Goal: Task Accomplishment & Management: Use online tool/utility

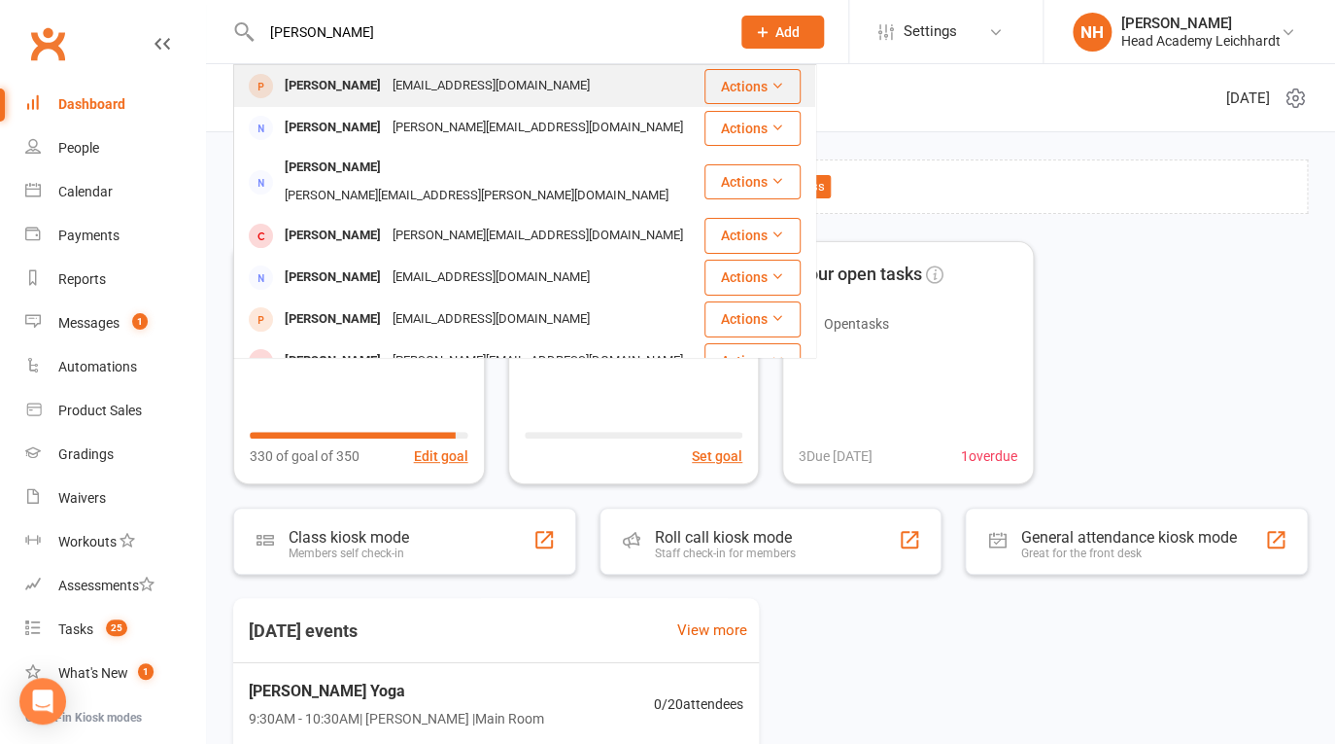
type input "kerry sultman"
click at [329, 92] on div "[PERSON_NAME]" at bounding box center [333, 86] width 108 height 28
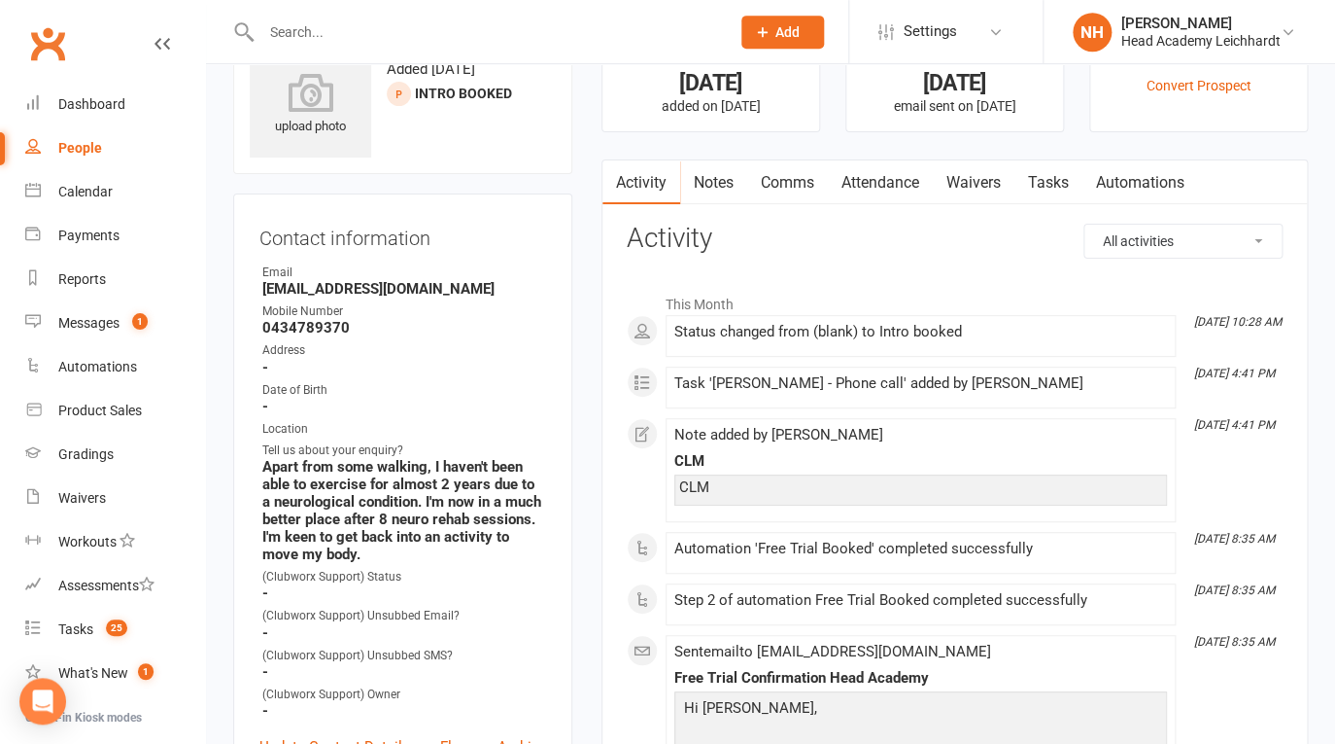
scroll to position [78, 0]
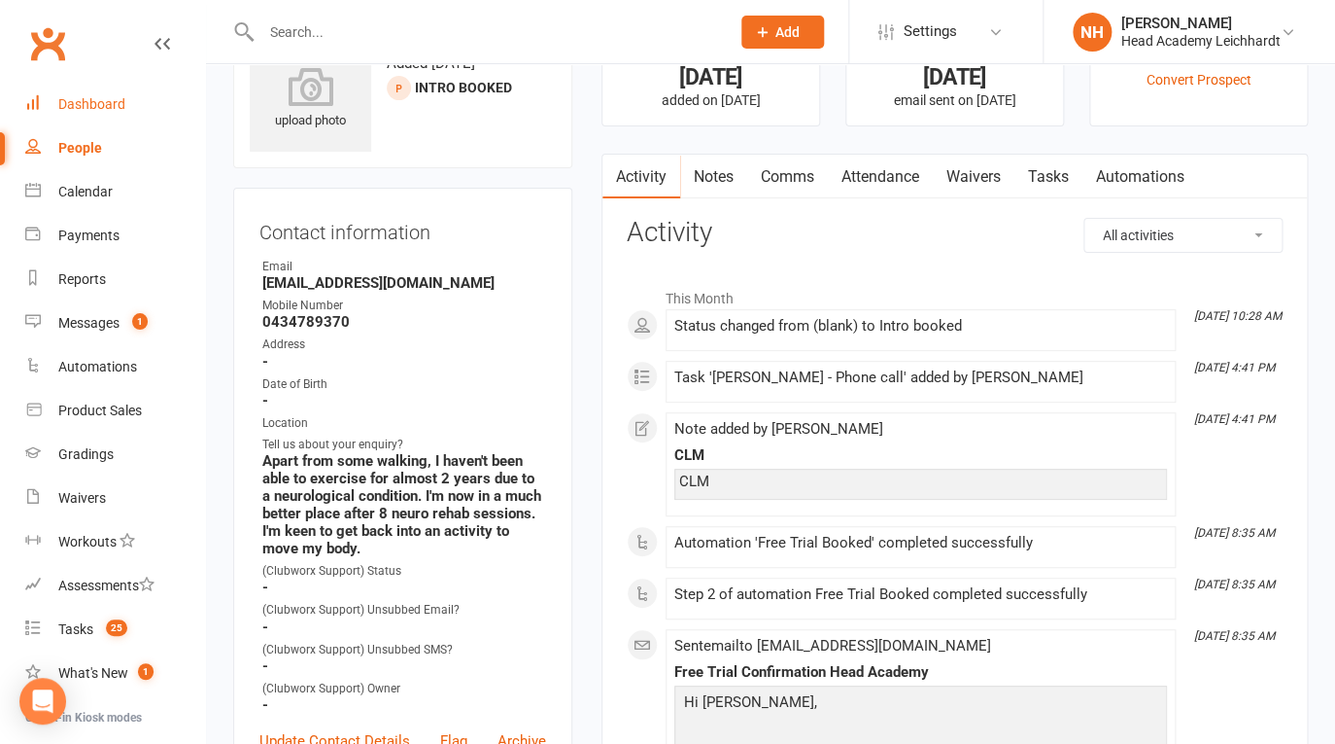
click at [92, 103] on div "Dashboard" at bounding box center [91, 104] width 67 height 16
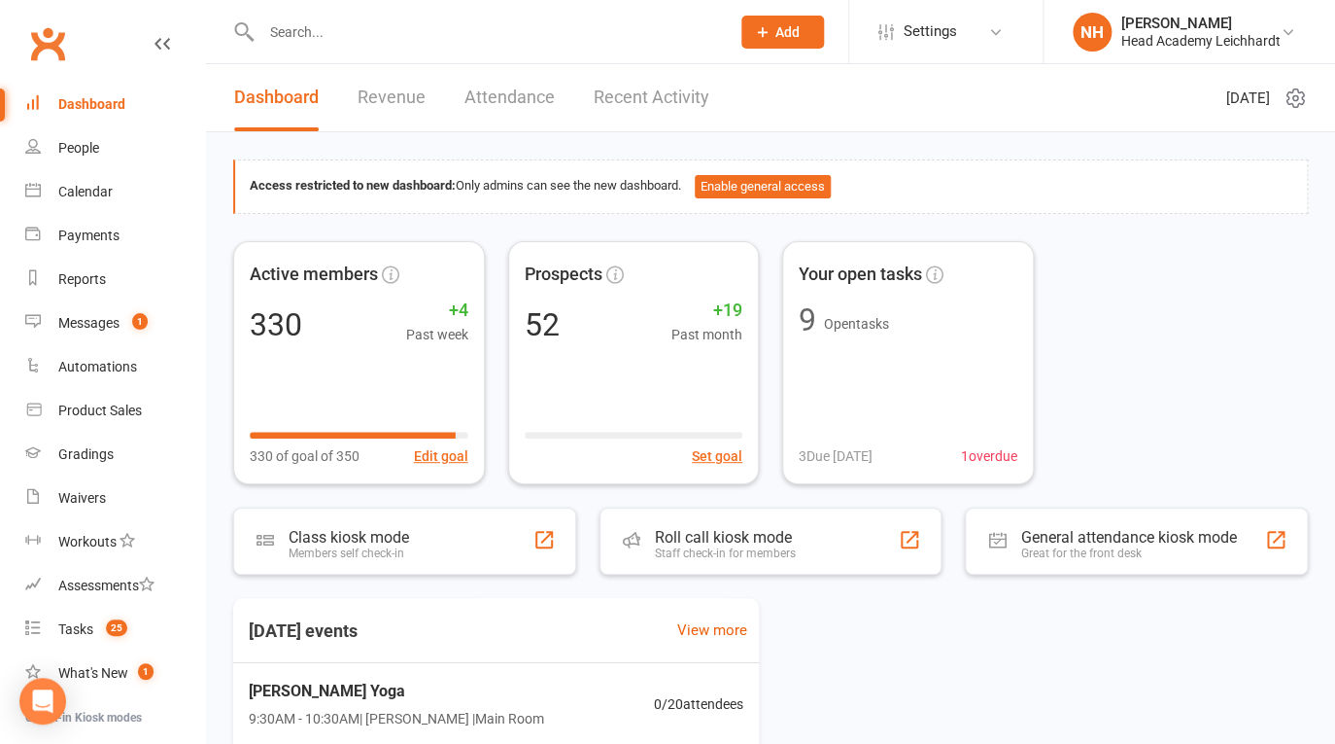
click at [87, 100] on div "Dashboard" at bounding box center [91, 104] width 67 height 16
click at [84, 181] on link "Calendar" at bounding box center [115, 192] width 180 height 44
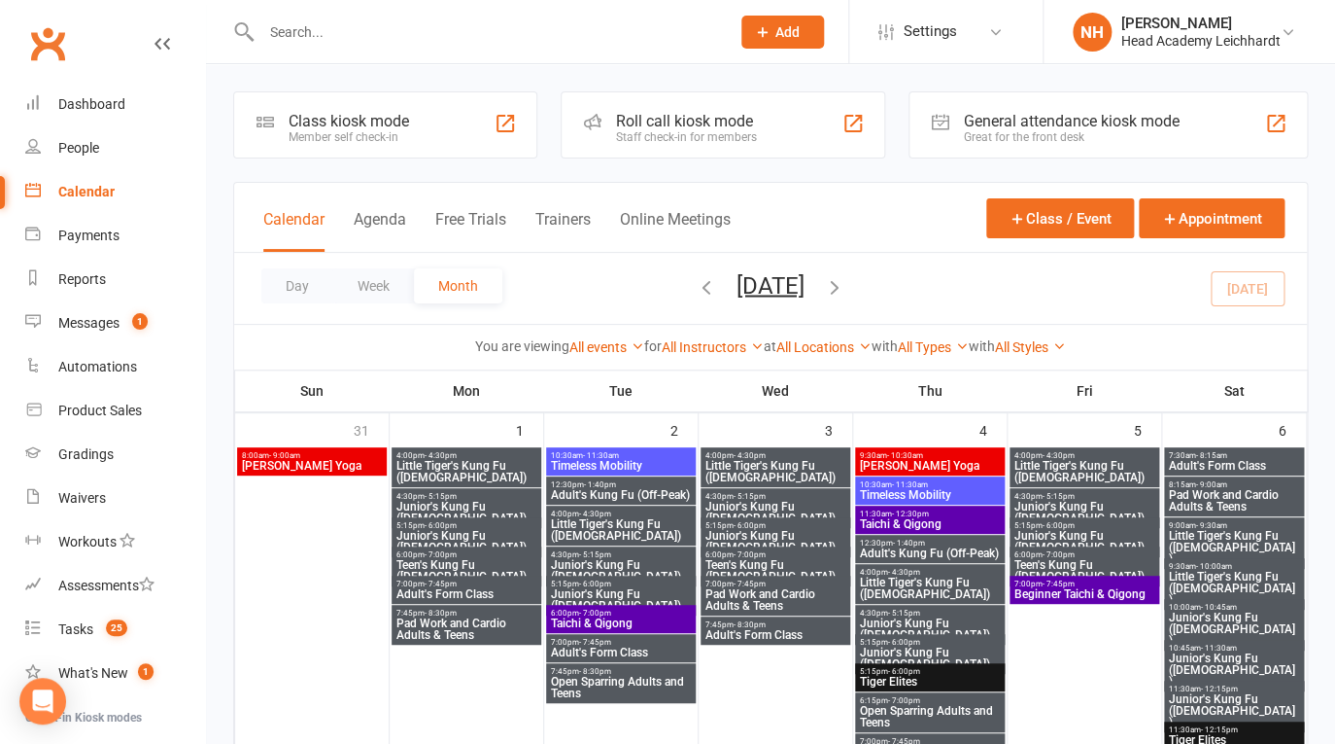
click at [712, 114] on div "Roll call kiosk mode" at bounding box center [686, 121] width 141 height 18
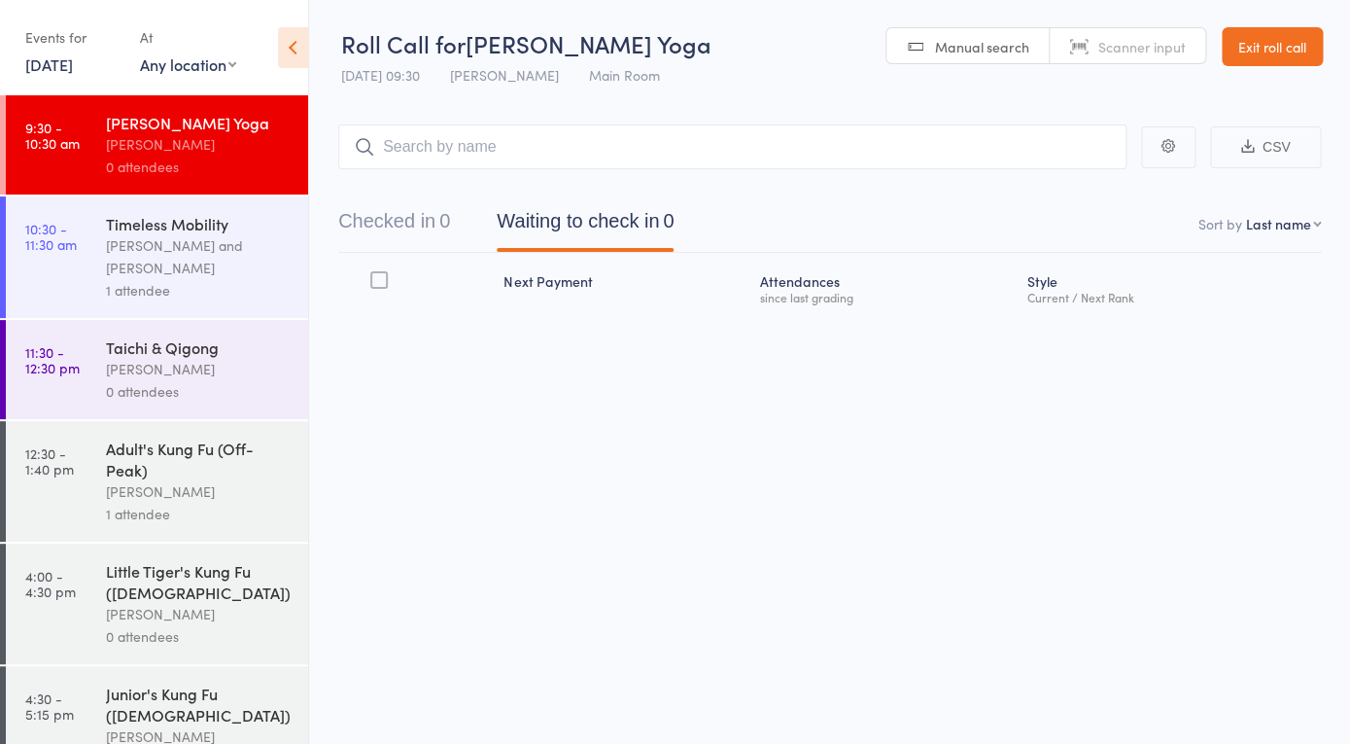
click at [186, 239] on div "[PERSON_NAME] and [PERSON_NAME]" at bounding box center [199, 256] width 186 height 45
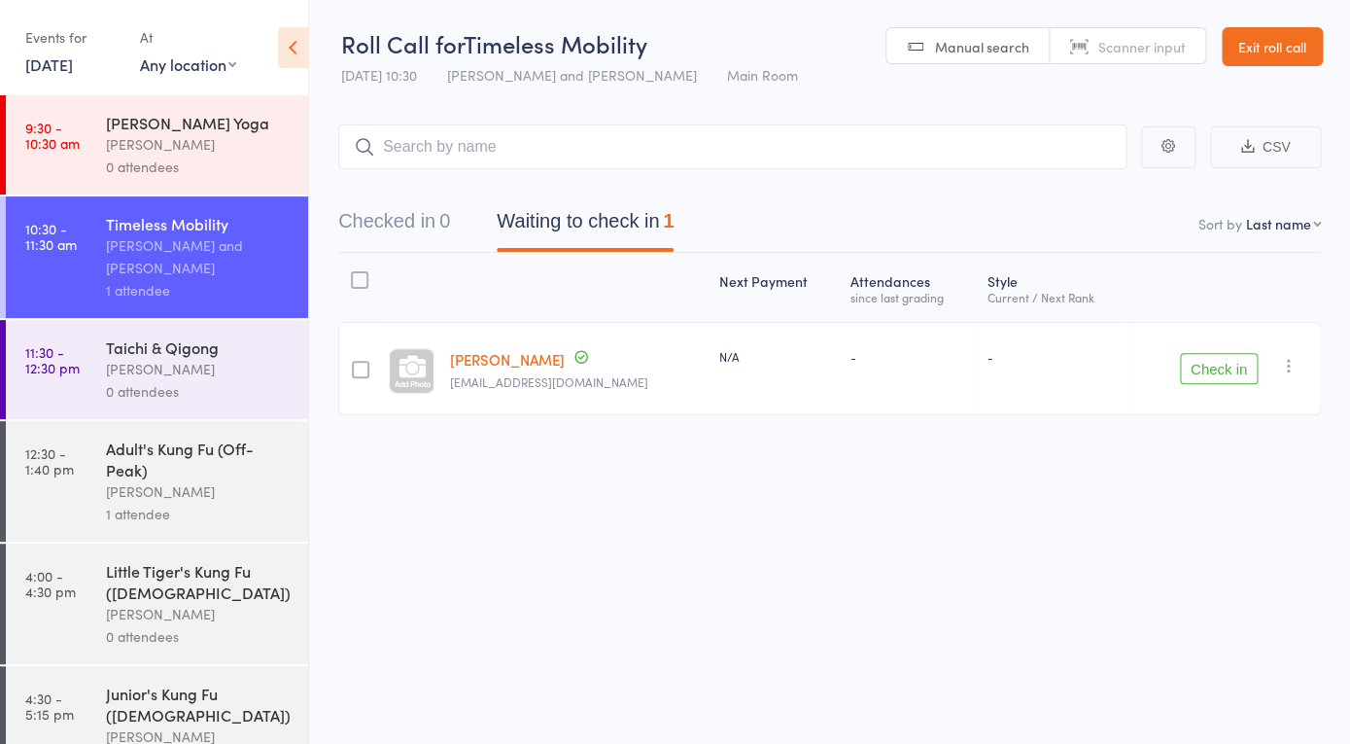
click at [1232, 365] on button "Check in" at bounding box center [1219, 368] width 78 height 31
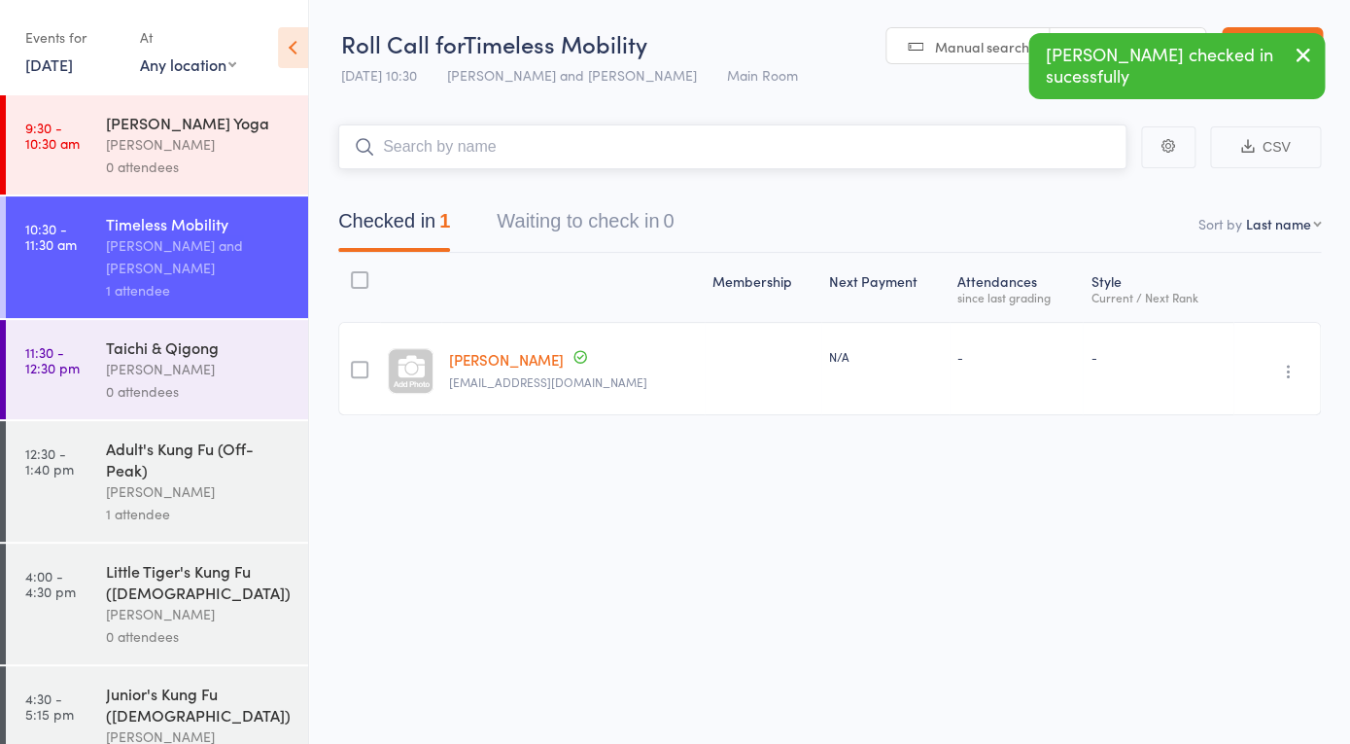
click at [504, 146] on input "search" at bounding box center [732, 146] width 788 height 45
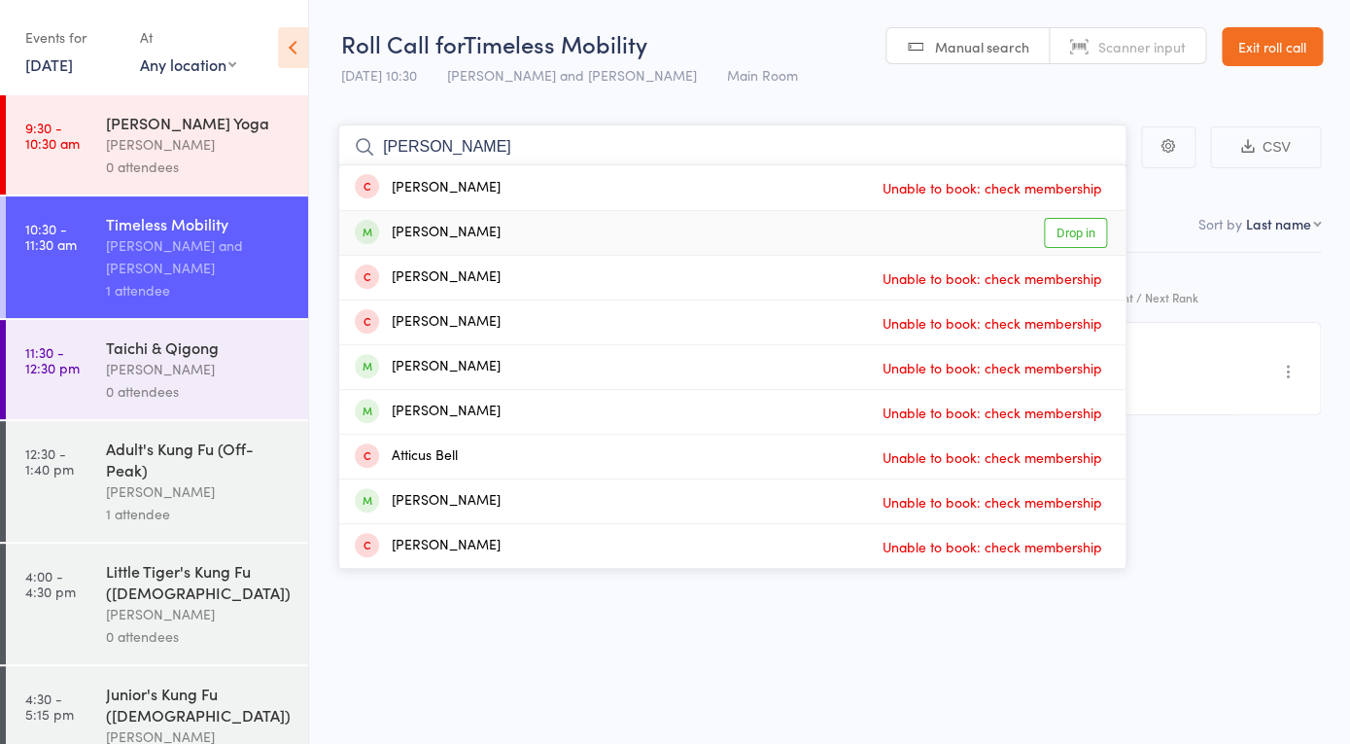
type input "[PERSON_NAME]"
click at [450, 235] on div "[PERSON_NAME]" at bounding box center [428, 233] width 146 height 22
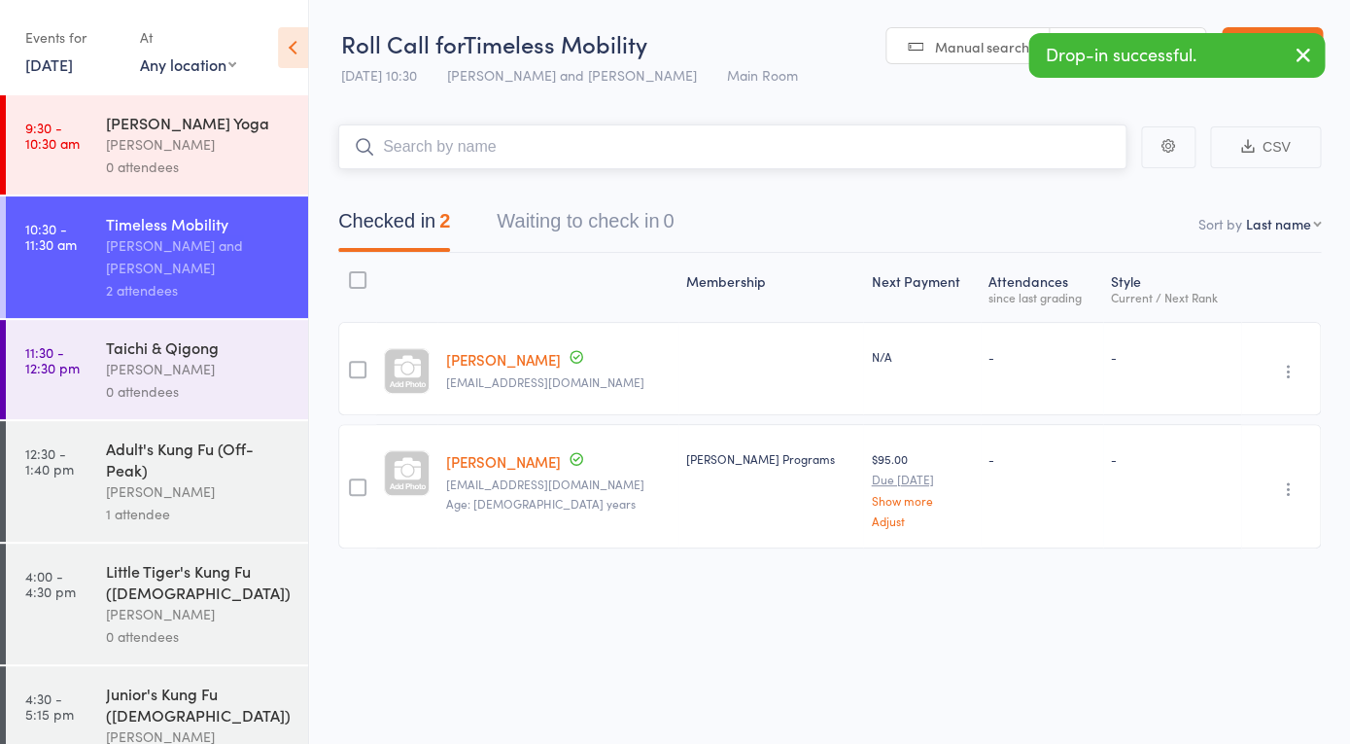
click at [462, 133] on input "search" at bounding box center [732, 146] width 788 height 45
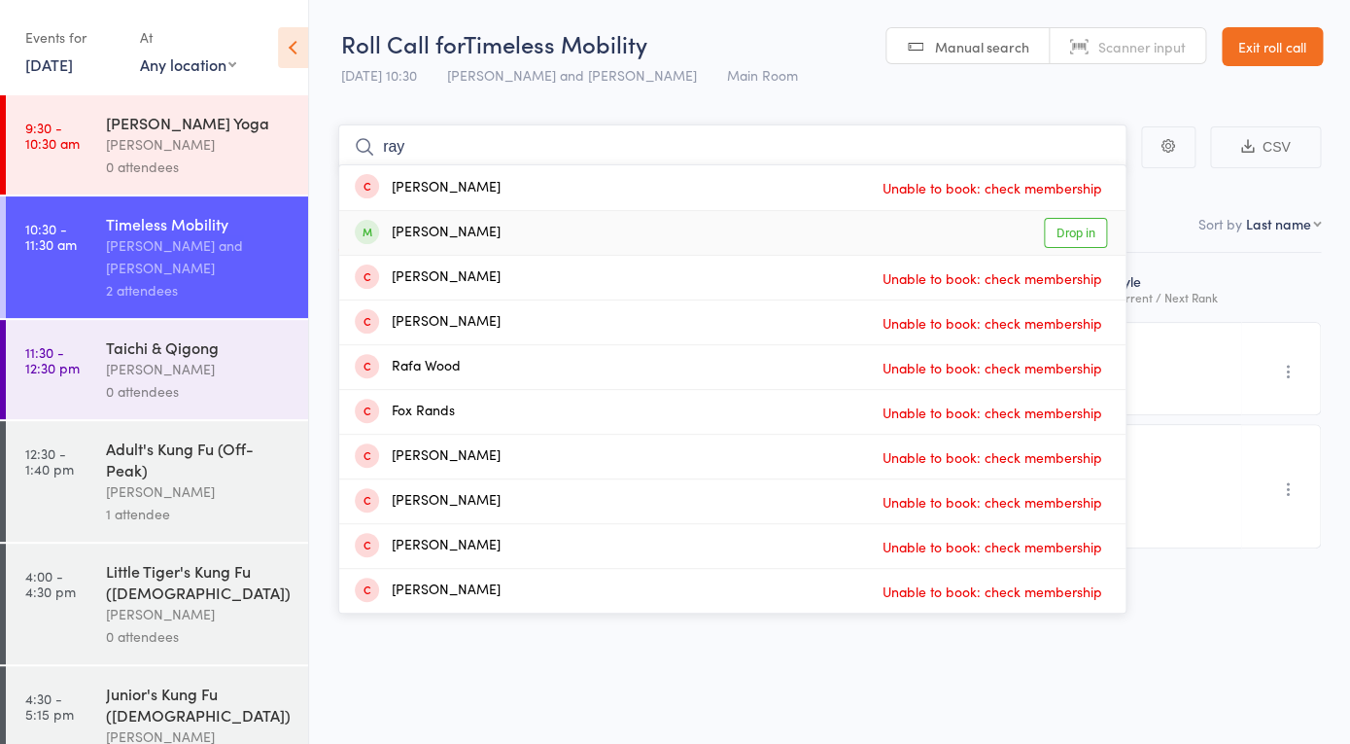
type input "ray"
click at [510, 244] on div "[PERSON_NAME] Drop in" at bounding box center [732, 233] width 786 height 44
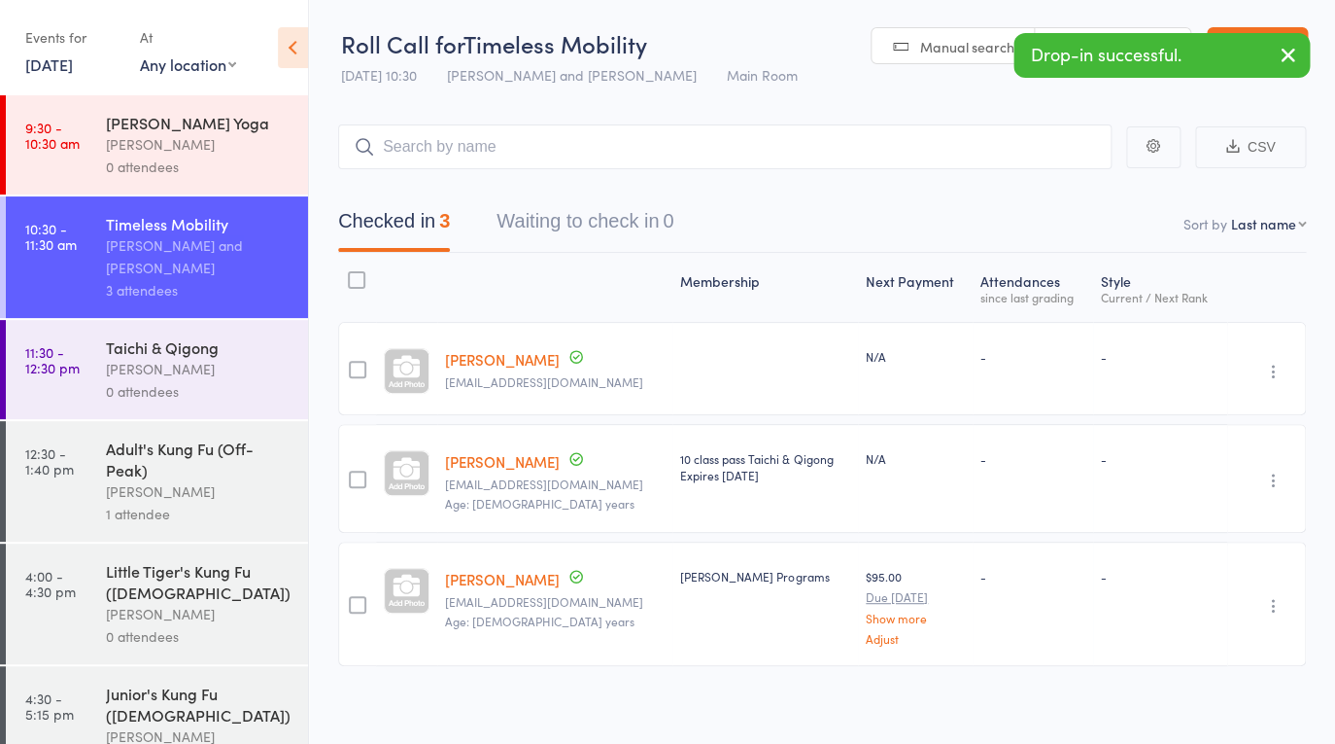
click at [1288, 52] on icon "button" at bounding box center [1288, 55] width 23 height 24
